Goal: Information Seeking & Learning: Learn about a topic

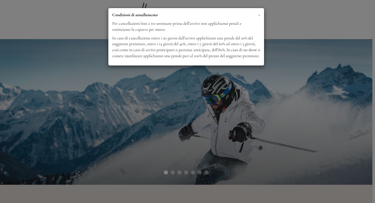
click at [259, 13] on span "×" at bounding box center [259, 14] width 2 height 7
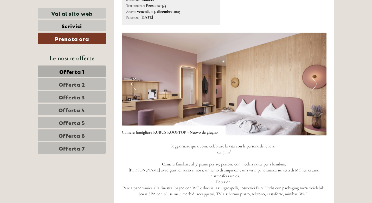
scroll to position [1075, 0]
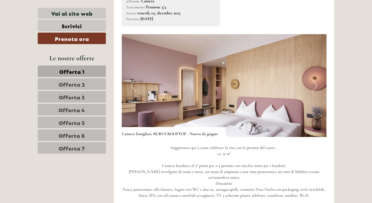
click at [314, 79] on button "Next" at bounding box center [314, 85] width 5 height 13
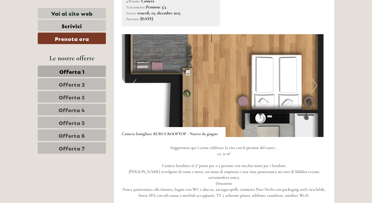
click at [314, 79] on button "Next" at bounding box center [314, 85] width 5 height 13
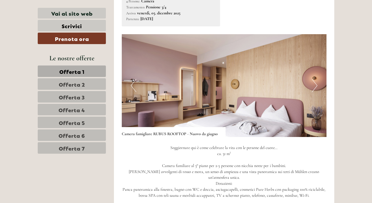
click at [314, 79] on button "Next" at bounding box center [314, 85] width 5 height 13
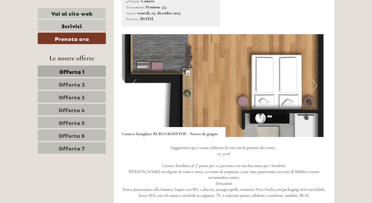
click at [314, 79] on button "Next" at bounding box center [314, 85] width 5 height 13
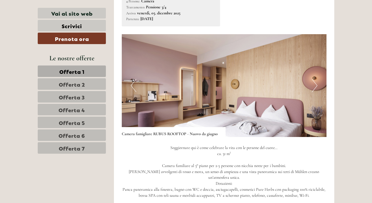
click at [314, 79] on button "Next" at bounding box center [314, 85] width 5 height 13
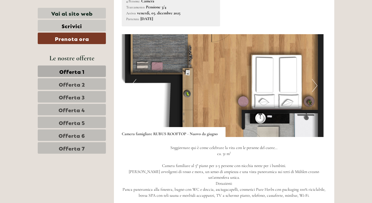
click at [314, 79] on button "Next" at bounding box center [314, 85] width 5 height 13
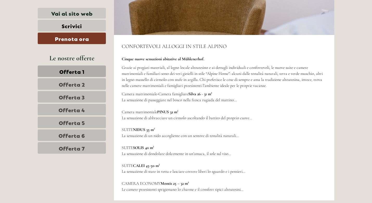
scroll to position [1566, 0]
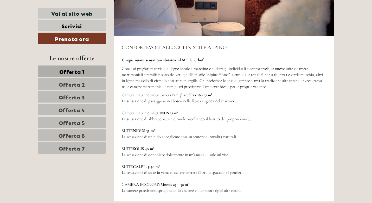
click at [71, 99] on span "Offerta 3" at bounding box center [72, 96] width 26 height 7
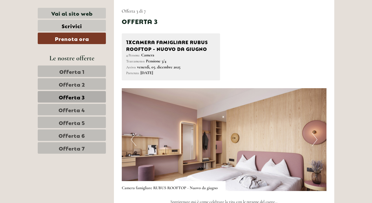
click at [70, 108] on span "Offerta 4" at bounding box center [72, 109] width 27 height 7
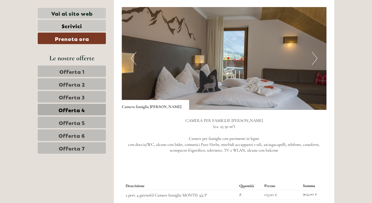
scroll to position [337, 0]
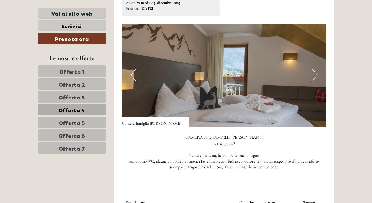
click at [315, 69] on button "Next" at bounding box center [314, 75] width 5 height 13
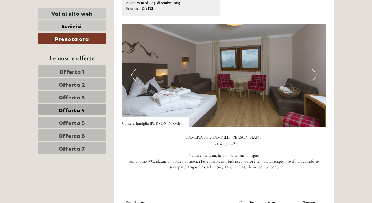
click at [315, 69] on button "Next" at bounding box center [314, 75] width 5 height 13
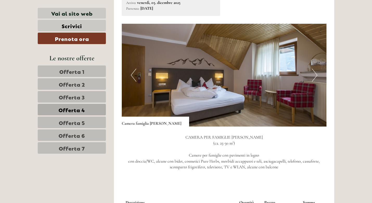
click at [315, 69] on button "Next" at bounding box center [314, 75] width 5 height 13
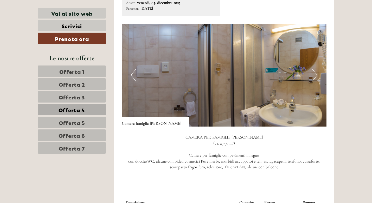
click at [66, 119] on span "Offerta 5" at bounding box center [72, 122] width 26 height 7
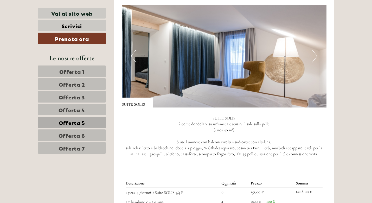
scroll to position [348, 0]
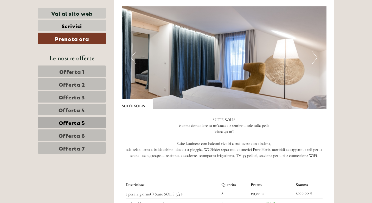
click at [315, 61] on button "Next" at bounding box center [314, 57] width 5 height 13
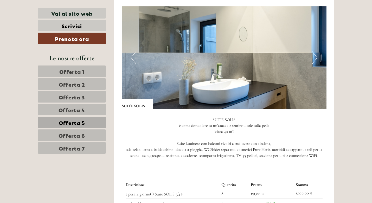
click at [315, 61] on button "Next" at bounding box center [314, 57] width 5 height 13
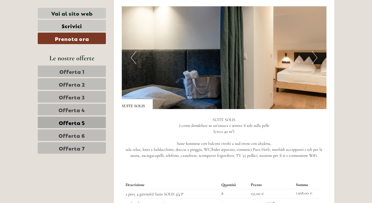
click at [315, 61] on button "Next" at bounding box center [314, 57] width 5 height 13
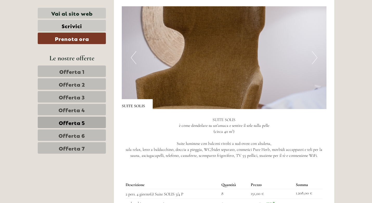
click at [315, 61] on button "Next" at bounding box center [314, 57] width 5 height 13
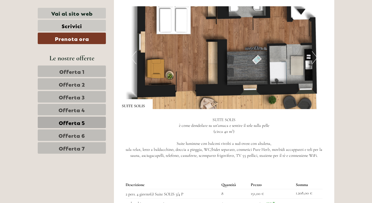
click at [315, 61] on button "Next" at bounding box center [314, 57] width 5 height 13
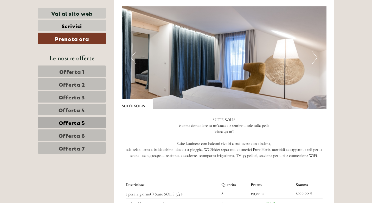
click at [74, 132] on span "Offerta 6" at bounding box center [72, 134] width 27 height 7
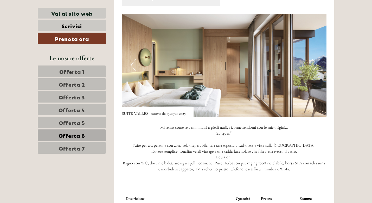
scroll to position [346, 0]
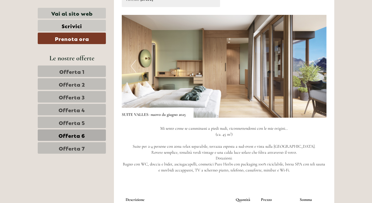
click at [317, 65] on button "Next" at bounding box center [314, 66] width 5 height 13
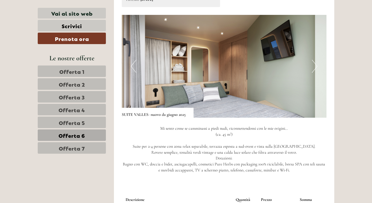
click at [317, 65] on button "Next" at bounding box center [314, 66] width 5 height 13
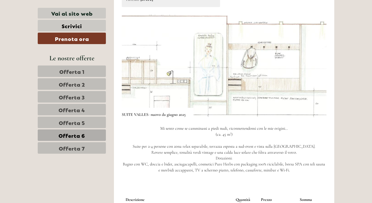
click at [317, 65] on button "Next" at bounding box center [314, 66] width 5 height 13
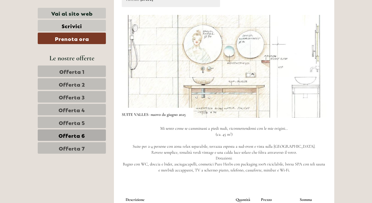
click at [317, 65] on button "Next" at bounding box center [314, 66] width 5 height 13
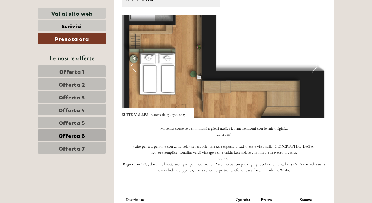
click at [317, 65] on button "Next" at bounding box center [314, 66] width 5 height 13
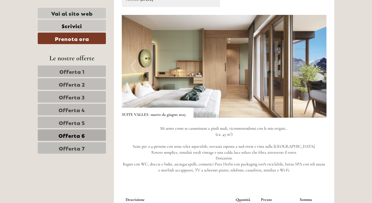
click at [82, 149] on span "Offerta 7" at bounding box center [72, 147] width 26 height 7
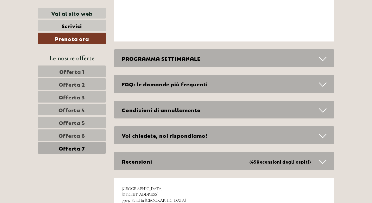
scroll to position [1611, 0]
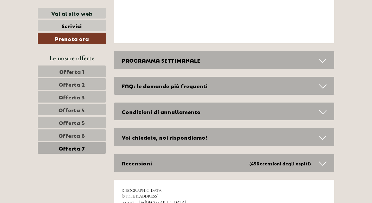
click at [240, 57] on div "PROGRAMMA SETTIMANALE" at bounding box center [224, 60] width 221 height 18
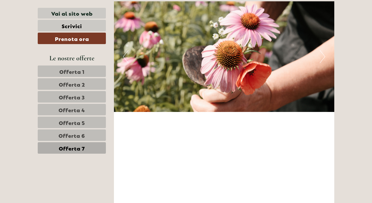
scroll to position [1191, 0]
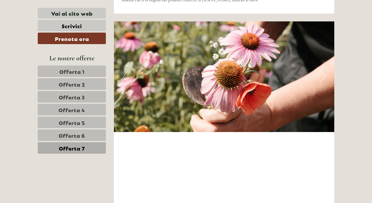
click at [69, 101] on link "Offerta 3" at bounding box center [72, 96] width 68 height 11
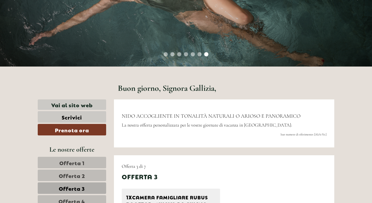
scroll to position [126, 0]
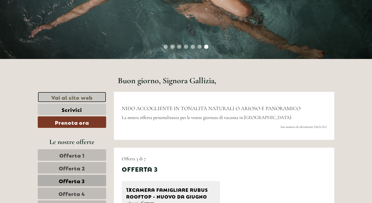
click at [67, 97] on link "Vai al sito web" at bounding box center [72, 97] width 69 height 11
